Goal: Transaction & Acquisition: Purchase product/service

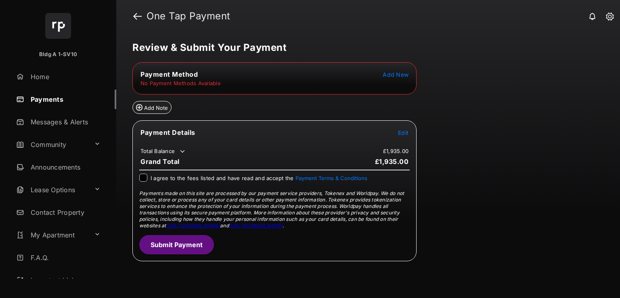
click at [262, 81] on tr "No Payment Methods Available" at bounding box center [275, 83] width 282 height 7
click at [223, 86] on tr "No Payment Methods Available" at bounding box center [275, 83] width 282 height 7
click at [64, 90] on link "Payments" at bounding box center [64, 99] width 103 height 19
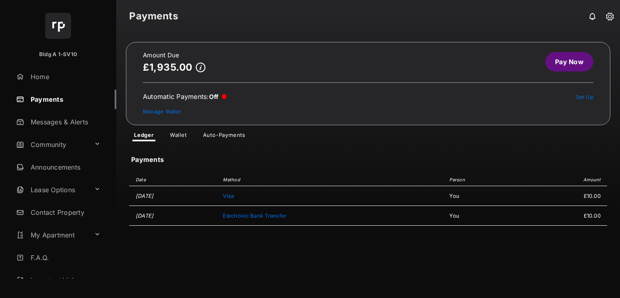
click at [179, 110] on link "Manage Wallet" at bounding box center [162, 111] width 38 height 6
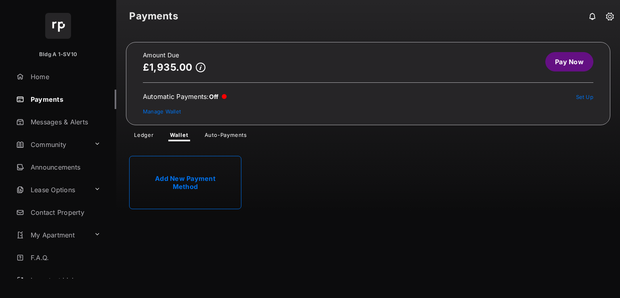
click at [222, 176] on link "Add New Payment Method" at bounding box center [185, 182] width 112 height 53
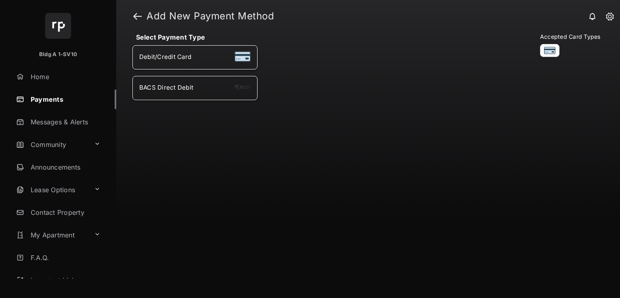
click at [233, 94] on li "BACS Direct Debit" at bounding box center [194, 88] width 125 height 24
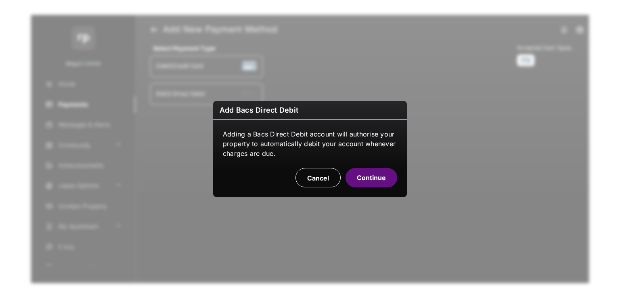
click at [363, 178] on button "Continue" at bounding box center [372, 177] width 52 height 19
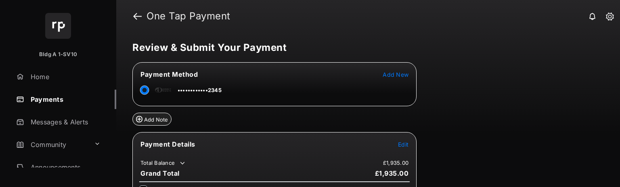
scroll to position [40, 0]
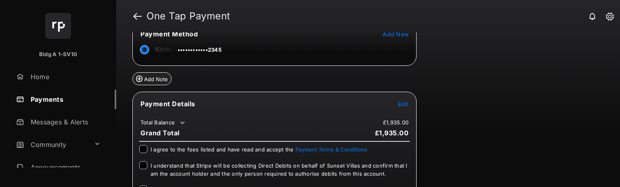
click at [404, 104] on span "Edit" at bounding box center [403, 104] width 10 height 7
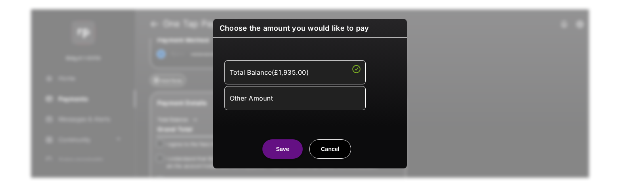
click at [299, 94] on div "Other Amount" at bounding box center [295, 98] width 131 height 14
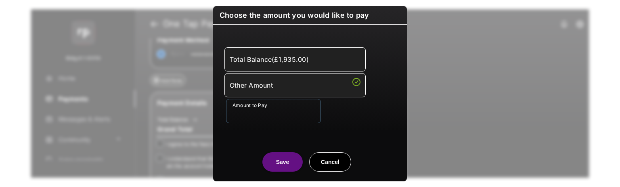
click at [281, 122] on input "Amount to Pay" at bounding box center [273, 111] width 95 height 24
type input "**"
click at [226, 137] on div "Save Cancel" at bounding box center [310, 154] width 194 height 36
click at [296, 164] on button "Save" at bounding box center [282, 161] width 40 height 19
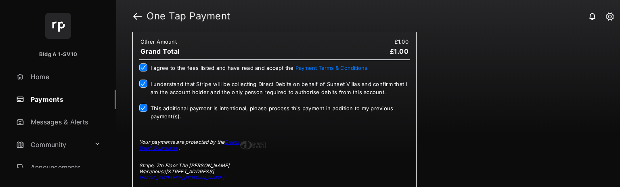
scroll to position [145, 0]
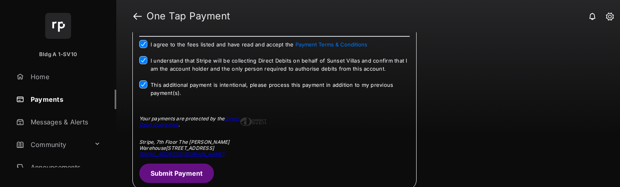
click at [201, 178] on button "Submit Payment" at bounding box center [176, 173] width 75 height 19
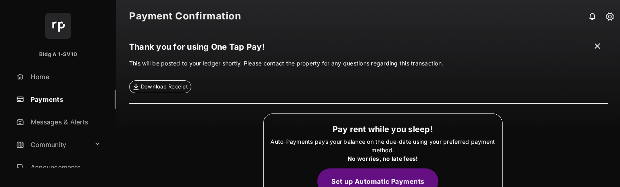
click at [51, 101] on link "Payments" at bounding box center [64, 99] width 103 height 19
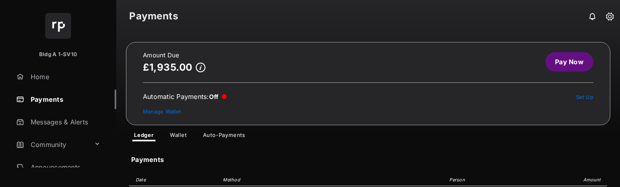
click at [557, 60] on link "Pay Now" at bounding box center [569, 61] width 48 height 19
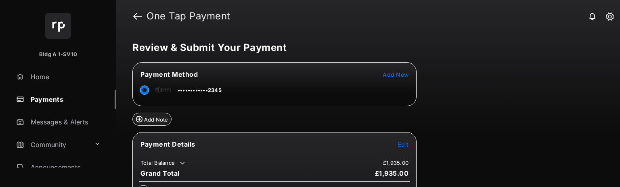
click at [408, 75] on span "Add New" at bounding box center [396, 74] width 26 height 7
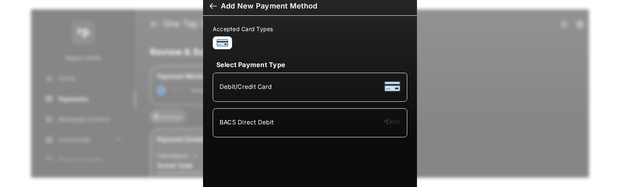
click at [262, 88] on span "Debit/Credit Card" at bounding box center [246, 87] width 52 height 8
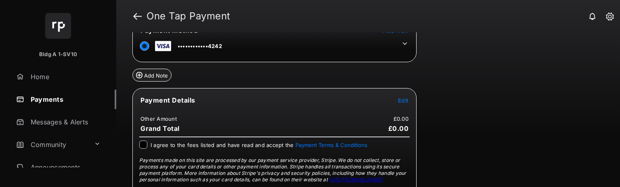
scroll to position [30, 0]
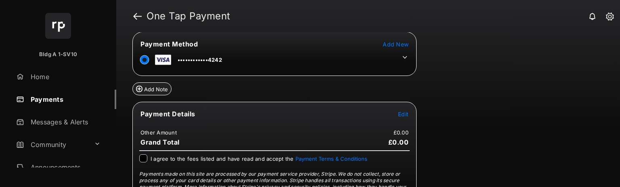
click at [408, 112] on span "Edit" at bounding box center [403, 114] width 10 height 7
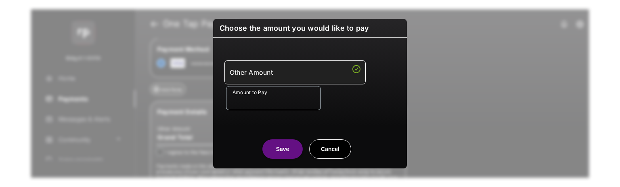
click at [277, 101] on input "Amount to Pay" at bounding box center [273, 98] width 95 height 24
type input "****"
click at [241, 117] on div "Other Amount Amount to Pay ****" at bounding box center [310, 85] width 184 height 76
click at [278, 152] on button "Save" at bounding box center [282, 148] width 40 height 19
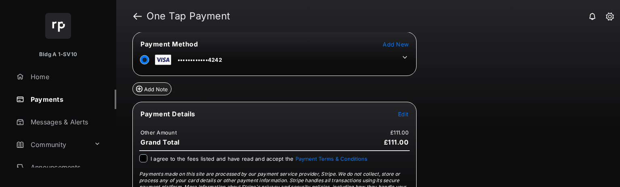
click at [189, 154] on label "I agree to the fees listed and have read and accept the Payment Terms & Conditi…" at bounding box center [259, 158] width 217 height 8
click at [189, 155] on span "I agree to the fees listed and have read and accept the Payment Terms & Conditi…" at bounding box center [259, 158] width 217 height 6
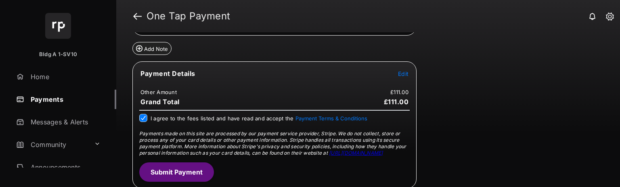
click at [195, 162] on button "Submit Payment" at bounding box center [176, 171] width 75 height 19
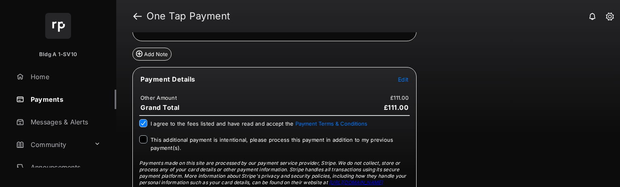
scroll to position [134, 0]
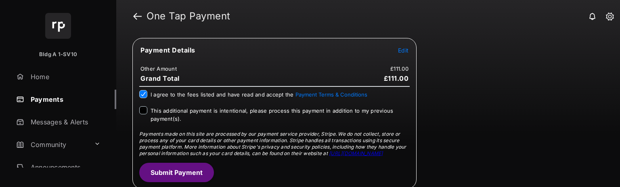
click at [173, 118] on span "This additional payment is intentional, please process this payment in addition…" at bounding box center [272, 114] width 243 height 15
click at [186, 164] on button "Submit Payment" at bounding box center [176, 172] width 75 height 19
